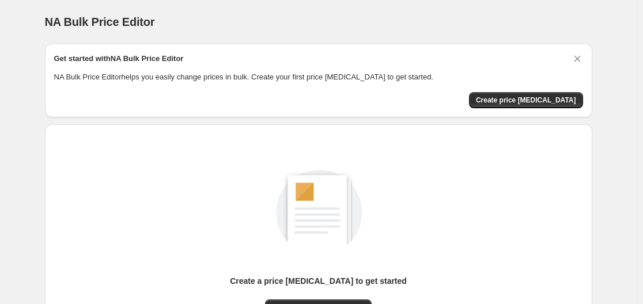
click at [132, 79] on p "NA Bulk Price Editor helps you easily change prices in bulk. Create your first …" at bounding box center [318, 77] width 529 height 12
click at [44, 117] on div "Create a price change job to get started New price change job" at bounding box center [314, 238] width 556 height 246
click at [524, 90] on div "Get started with NA Bulk Price Editor NA Bulk Price Editor helps you easily cha…" at bounding box center [318, 80] width 529 height 55
click at [539, 120] on div "Create a price change job to get started New price change job" at bounding box center [314, 238] width 556 height 246
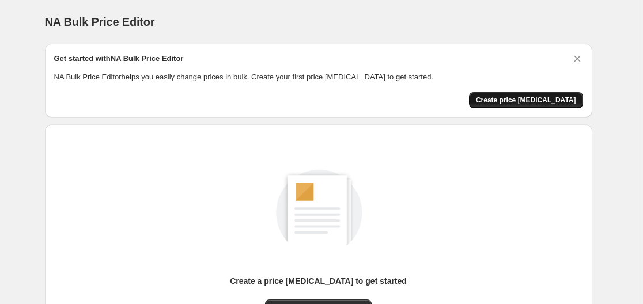
click at [530, 100] on span "Create price change job" at bounding box center [526, 100] width 100 height 9
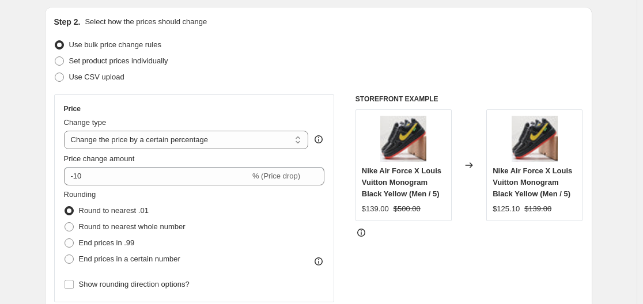
scroll to position [119, 0]
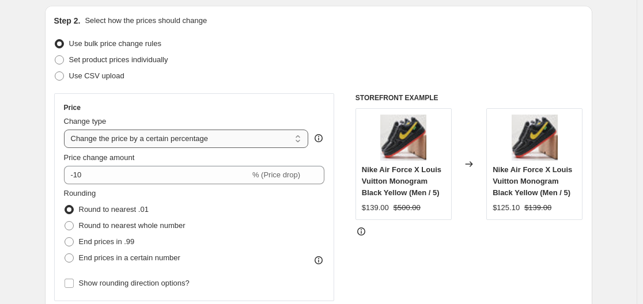
click at [136, 137] on select "Change the price to a certain amount Change the price by a certain amount Chang…" at bounding box center [186, 139] width 245 height 18
select select "to"
click at [66, 130] on select "Change the price to a certain amount Change the price by a certain amount Chang…" at bounding box center [186, 139] width 245 height 18
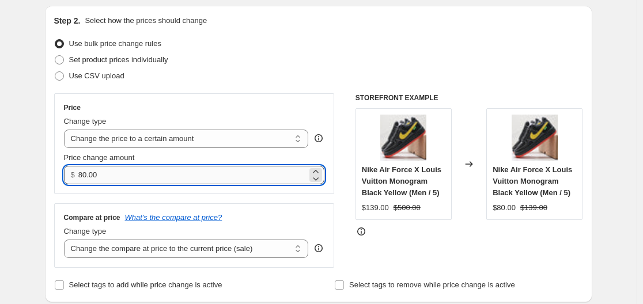
click at [93, 180] on input "80.00" at bounding box center [192, 175] width 229 height 18
type input "149.00"
click at [50, 204] on div "Step 2. Select how the prices should change Use bulk price change rules Set pro…" at bounding box center [318, 154] width 547 height 297
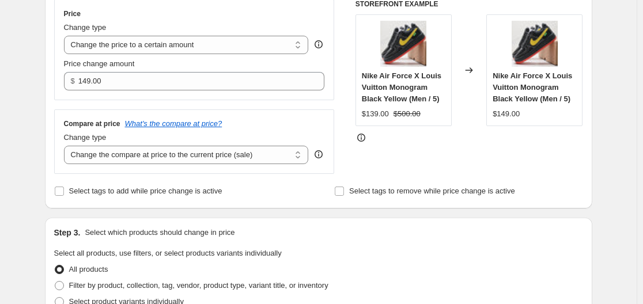
scroll to position [213, 0]
click at [208, 158] on select "Change the compare at price to the current price (sale) Change the compare at p…" at bounding box center [186, 154] width 245 height 18
select select "to"
click at [66, 146] on select "Change the compare at price to the current price (sale) Change the compare at p…" at bounding box center [186, 154] width 245 height 18
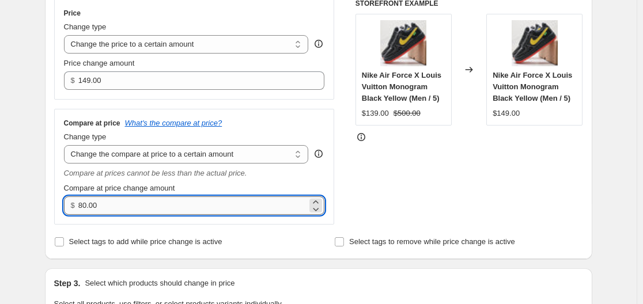
click at [89, 207] on input "80.00" at bounding box center [192, 205] width 229 height 18
type input "488.00"
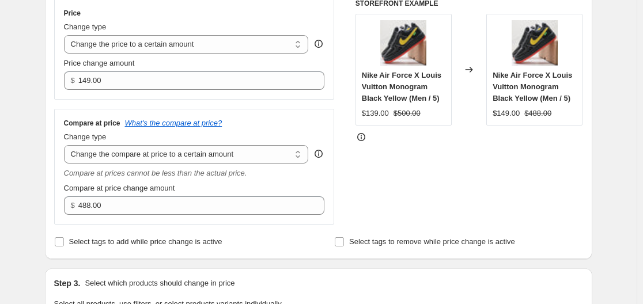
click at [52, 185] on div "Step 2. Select how the prices should change Use bulk price change rules Set pro…" at bounding box center [318, 85] width 547 height 348
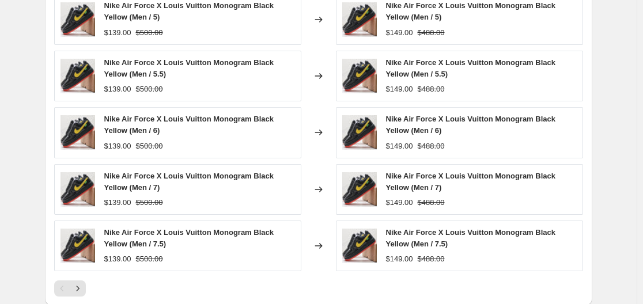
scroll to position [810, 0]
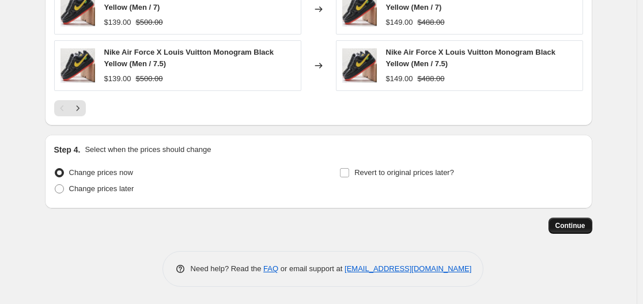
click at [583, 226] on span "Continue" at bounding box center [570, 225] width 30 height 9
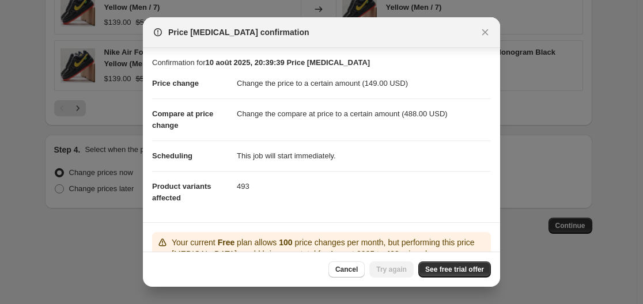
scroll to position [98, 0]
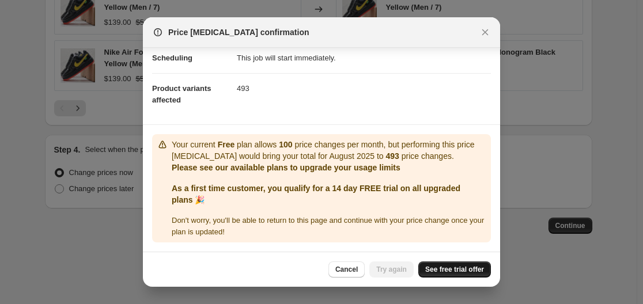
click at [432, 271] on span "See free trial offer" at bounding box center [454, 269] width 59 height 9
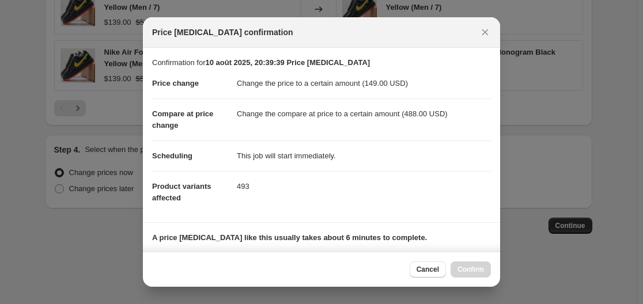
scroll to position [1, 0]
click at [482, 26] on button "Close" at bounding box center [485, 32] width 16 height 16
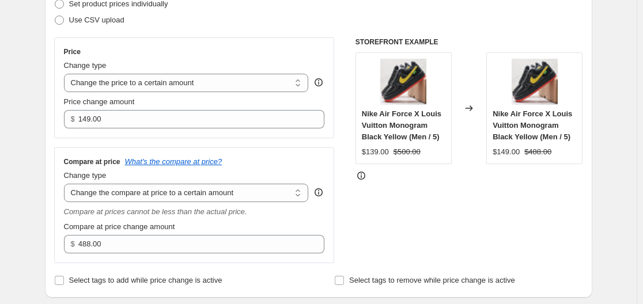
scroll to position [0, 0]
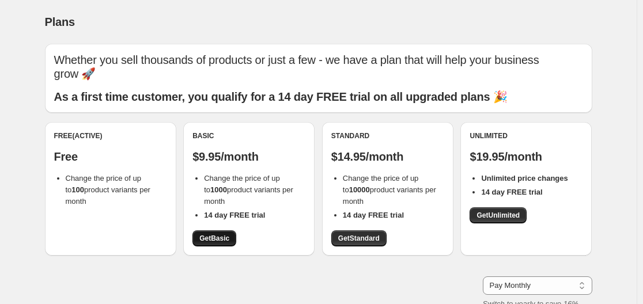
click at [219, 234] on link "Get Basic" at bounding box center [214, 238] width 44 height 16
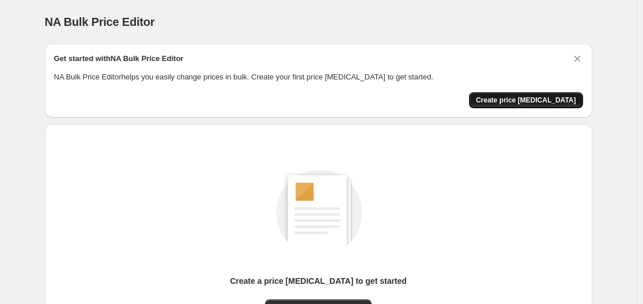
click at [532, 99] on span "Create price [MEDICAL_DATA]" at bounding box center [526, 100] width 100 height 9
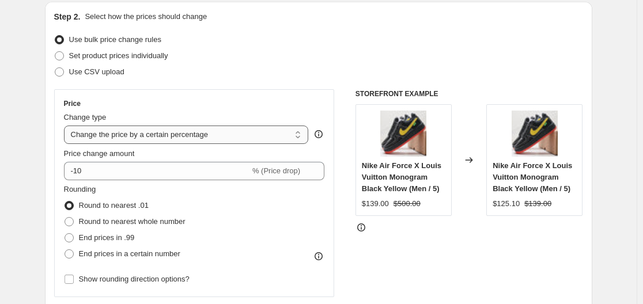
scroll to position [123, 0]
click at [201, 124] on div "Change type Change the price to a certain amount Change the price by a certain …" at bounding box center [186, 127] width 245 height 32
click at [151, 139] on select "Change the price to a certain amount Change the price by a certain amount Chang…" at bounding box center [186, 134] width 245 height 18
select select "to"
click at [66, 125] on select "Change the price to a certain amount Change the price by a certain amount Chang…" at bounding box center [186, 134] width 245 height 18
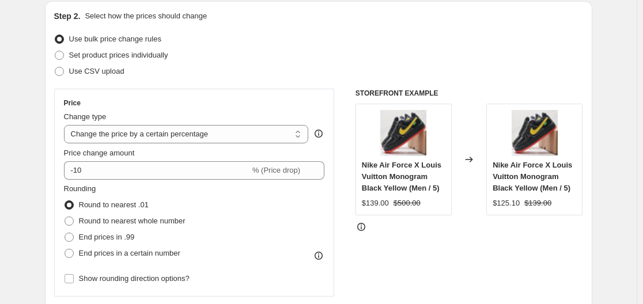
type input "80.00"
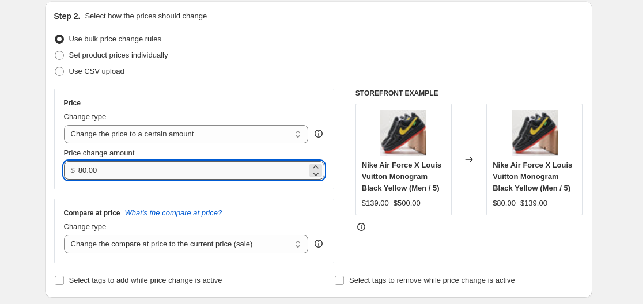
click at [120, 175] on input "80.00" at bounding box center [192, 170] width 229 height 18
click at [48, 193] on div "Step 2. Select how the prices should change Use bulk price change rules Set pro…" at bounding box center [318, 149] width 547 height 297
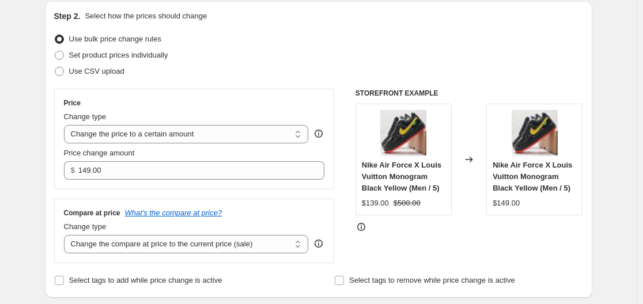
scroll to position [135, 0]
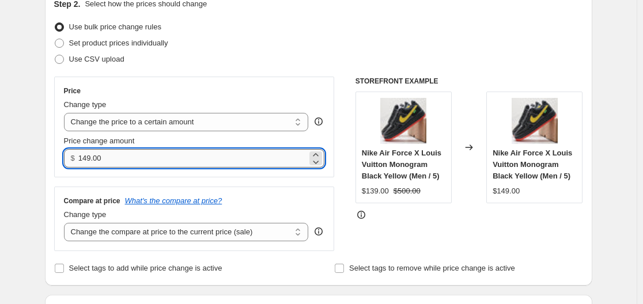
click at [92, 153] on input "149.00" at bounding box center [192, 158] width 229 height 18
type input "159.00"
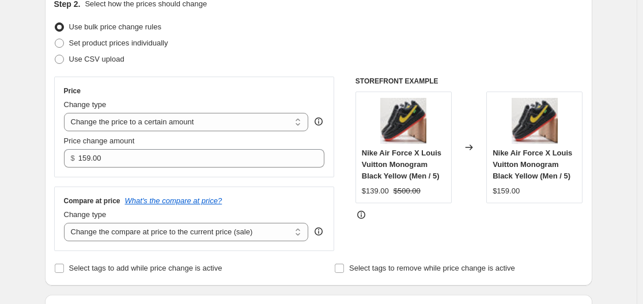
click at [52, 188] on div "Step 2. Select how the prices should change Use bulk price change rules Set pro…" at bounding box center [318, 137] width 547 height 297
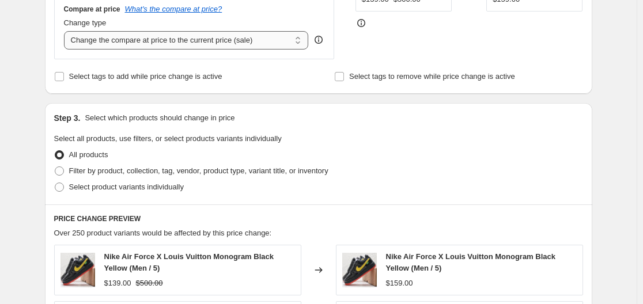
scroll to position [328, 0]
click at [128, 45] on select "Change the compare at price to the current price (sale) Change the compare at p…" at bounding box center [186, 40] width 245 height 18
click at [66, 31] on select "Change the compare at price to the current price (sale) Change the compare at p…" at bounding box center [186, 40] width 245 height 18
click at [126, 47] on select "Change the compare at price to the current price (sale) Change the compare at p…" at bounding box center [186, 40] width 245 height 18
select select "to"
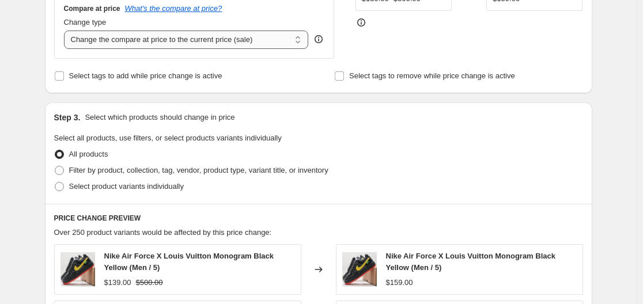
click at [66, 31] on select "Change the compare at price to the current price (sale) Change the compare at p…" at bounding box center [186, 40] width 245 height 18
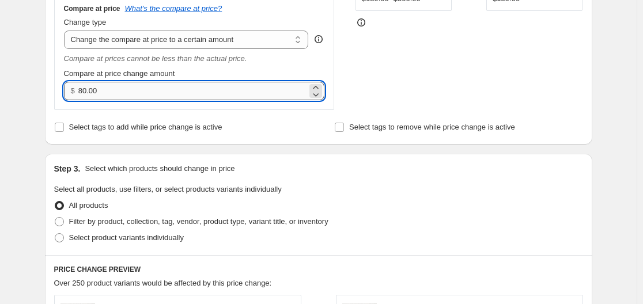
click at [104, 92] on input "80.00" at bounding box center [192, 91] width 229 height 18
type input "8"
type input "488.00"
click at [25, 100] on div "Create new price change job. This page is ready Create new price change job Dra…" at bounding box center [318, 228] width 636 height 1113
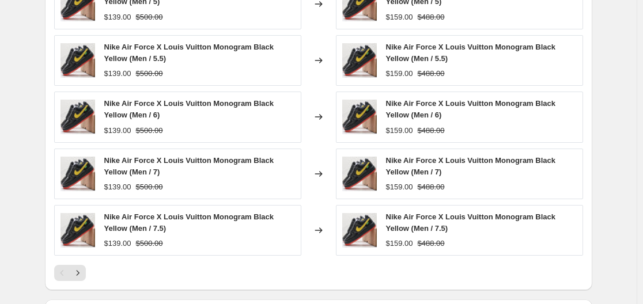
scroll to position [810, 0]
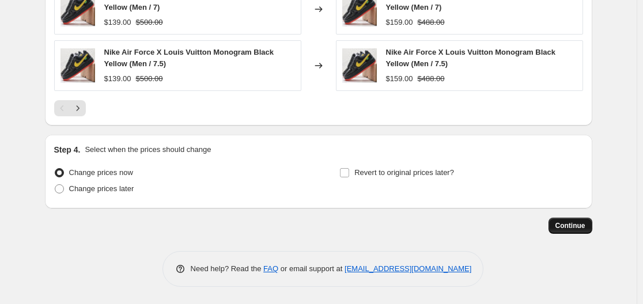
click at [574, 229] on span "Continue" at bounding box center [570, 225] width 30 height 9
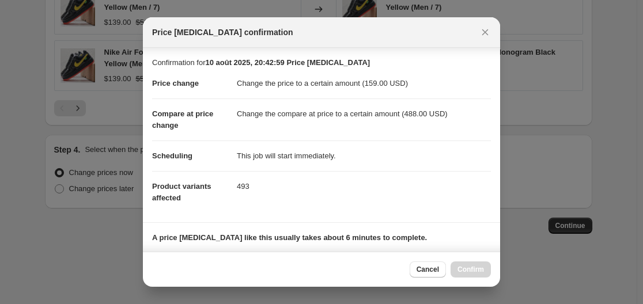
scroll to position [173, 0]
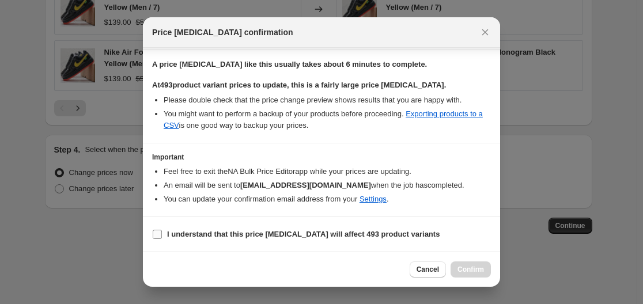
drag, startPoint x: 178, startPoint y: 239, endPoint x: 183, endPoint y: 236, distance: 5.9
click at [178, 238] on span "I understand that this price change job will affect 493 product variants" at bounding box center [303, 235] width 272 height 12
click at [162, 238] on input "I understand that this price change job will affect 493 product variants" at bounding box center [157, 234] width 9 height 9
checkbox input "true"
click at [467, 274] on span "Confirm" at bounding box center [470, 269] width 26 height 9
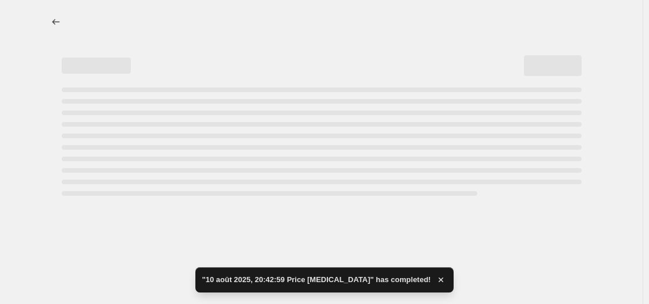
select select "to"
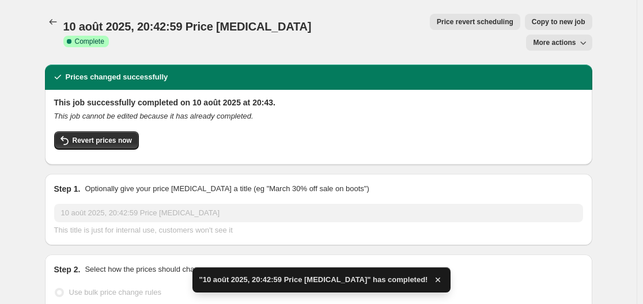
click at [98, 20] on span "10 août 2025, 20:42:59 Price change job" at bounding box center [187, 26] width 248 height 13
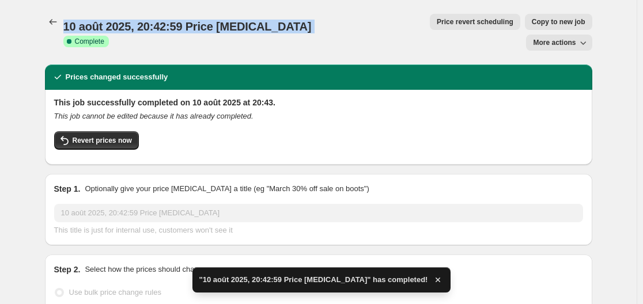
click at [98, 20] on span "10 août 2025, 20:42:59 Price change job" at bounding box center [187, 26] width 248 height 13
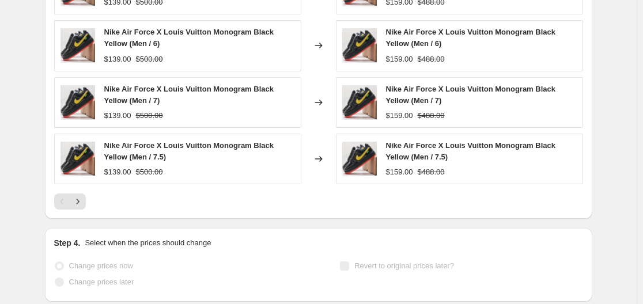
scroll to position [894, 0]
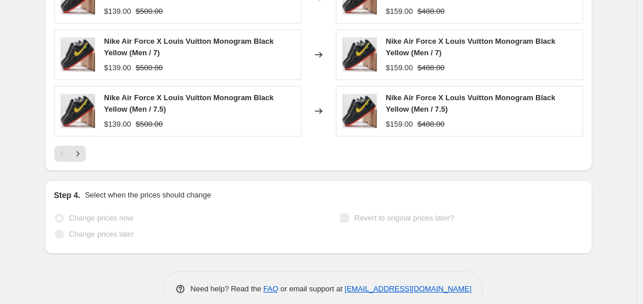
click at [116, 189] on p "Select when the prices should change" at bounding box center [148, 195] width 126 height 12
click at [68, 189] on h2 "Step 4." at bounding box center [67, 195] width 26 height 12
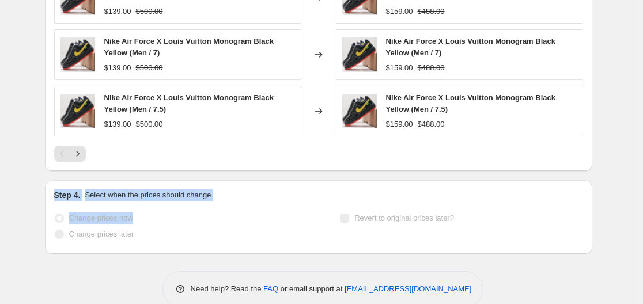
drag, startPoint x: 68, startPoint y: 179, endPoint x: 203, endPoint y: 183, distance: 135.4
click at [203, 189] on div "Step 4. Select when the prices should change Change prices now Change prices la…" at bounding box center [318, 216] width 529 height 55
click at [205, 189] on p "Select when the prices should change" at bounding box center [148, 195] width 126 height 12
drag, startPoint x: 205, startPoint y: 180, endPoint x: 50, endPoint y: 175, distance: 155.6
click at [50, 180] on div "Step 4. Select when the prices should change Change prices now Change prices la…" at bounding box center [318, 217] width 547 height 74
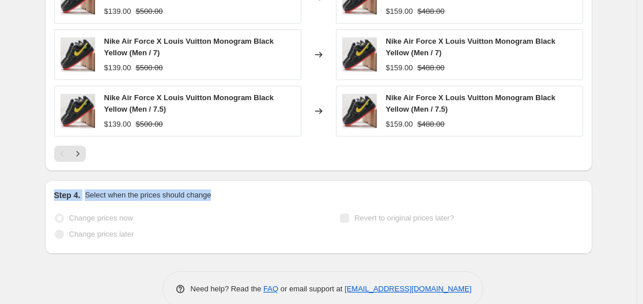
click at [50, 180] on div "Step 4. Select when the prices should change Change prices now Change prices la…" at bounding box center [318, 217] width 547 height 74
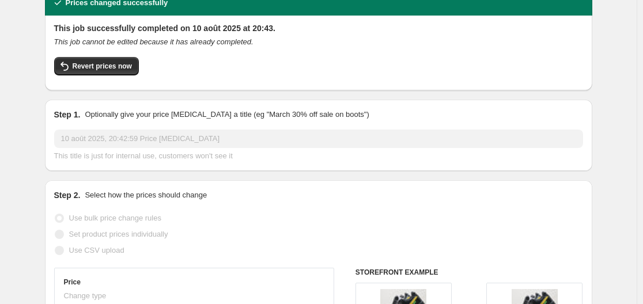
scroll to position [0, 0]
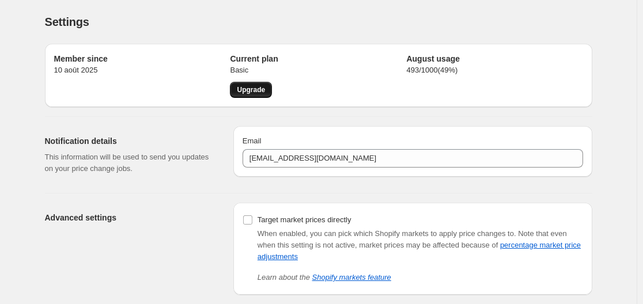
click at [257, 93] on span "Upgrade" at bounding box center [251, 89] width 28 height 9
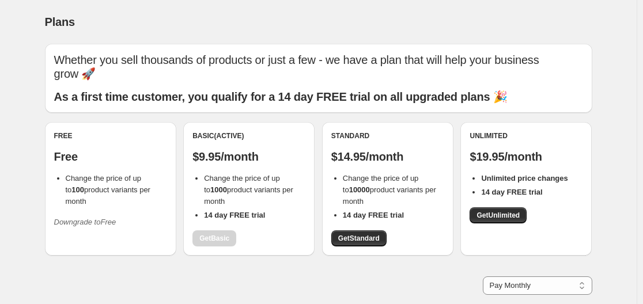
click at [75, 218] on icon "Downgrade to Free" at bounding box center [85, 222] width 62 height 9
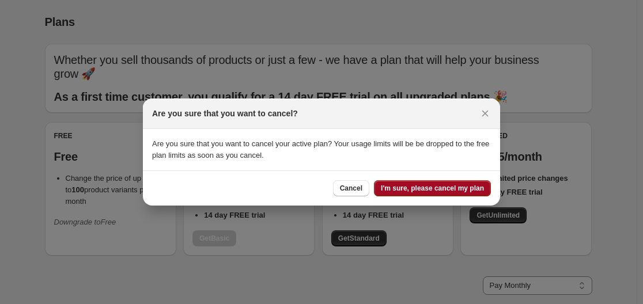
click at [442, 193] on button "I'm sure, please cancel my plan" at bounding box center [432, 188] width 117 height 16
